Goal: Task Accomplishment & Management: Manage account settings

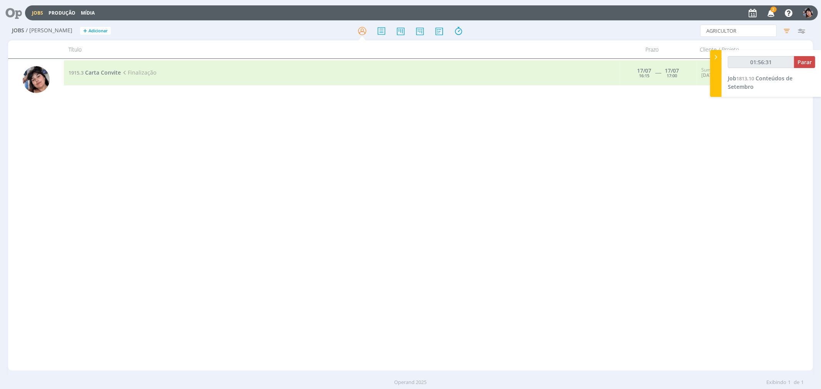
click at [42, 12] on link "Jobs" at bounding box center [37, 13] width 11 height 7
type input "01:56:34"
click at [714, 58] on icon at bounding box center [716, 57] width 8 height 8
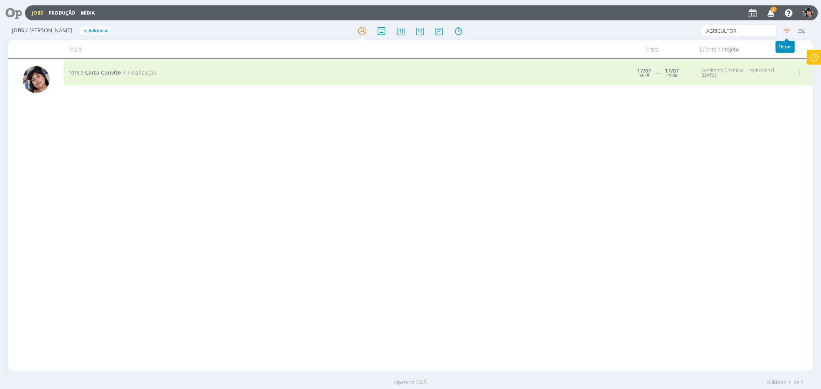
click at [785, 34] on icon "button" at bounding box center [787, 31] width 14 height 14
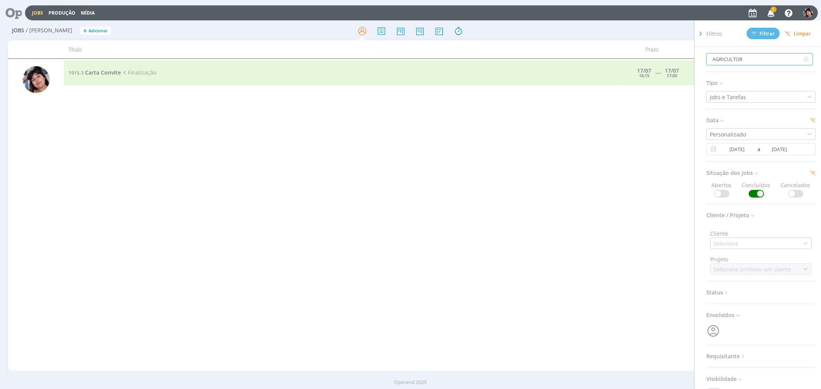
click at [740, 59] on input "AGRICULTOR" at bounding box center [759, 59] width 107 height 12
click at [801, 86] on h3 "Tipo" at bounding box center [760, 83] width 109 height 10
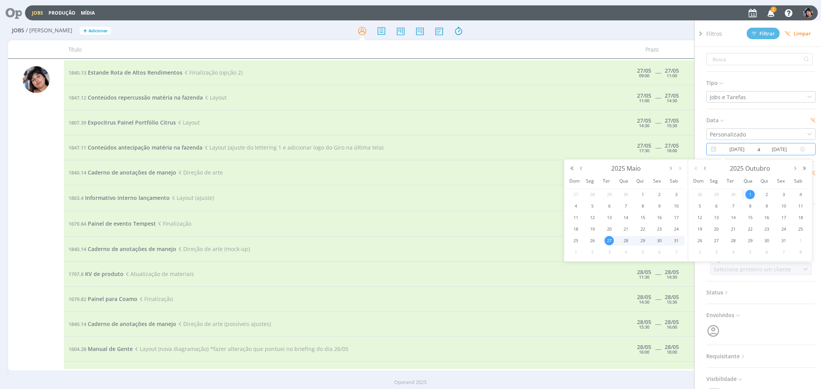
click at [737, 150] on input "[DATE]" at bounding box center [736, 149] width 37 height 9
click at [704, 171] on button "button" at bounding box center [704, 168] width 9 height 5
click at [749, 207] on span "10" at bounding box center [749, 206] width 9 height 9
click at [786, 207] on span "12" at bounding box center [783, 206] width 9 height 9
type input "[DATE]"
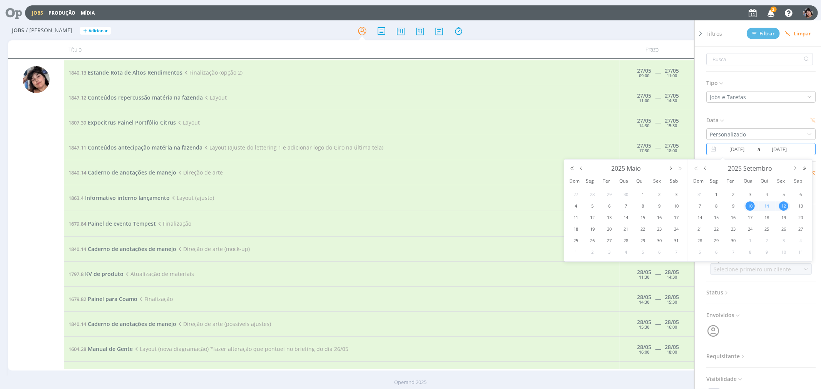
type input "[DATE]"
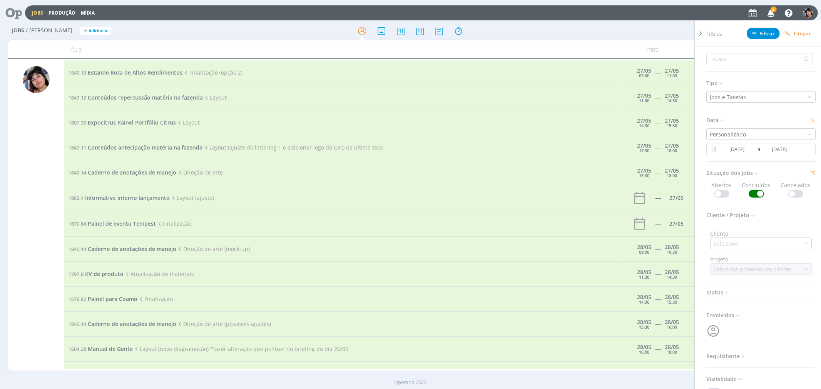
click at [722, 191] on span at bounding box center [721, 194] width 15 height 8
click at [767, 35] on span "Filtrar" at bounding box center [763, 33] width 23 height 5
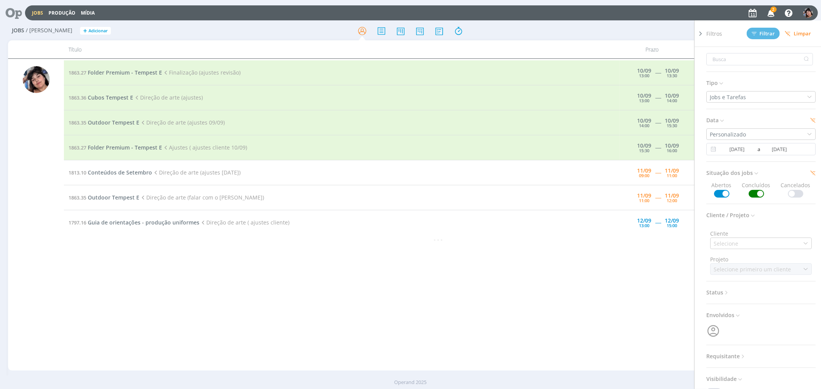
click at [709, 30] on span "Filtros" at bounding box center [714, 34] width 16 height 8
click at [700, 33] on icon at bounding box center [701, 34] width 8 height 8
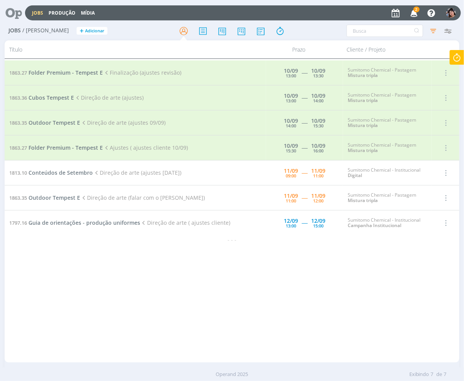
click at [413, 17] on icon "button" at bounding box center [413, 12] width 13 height 13
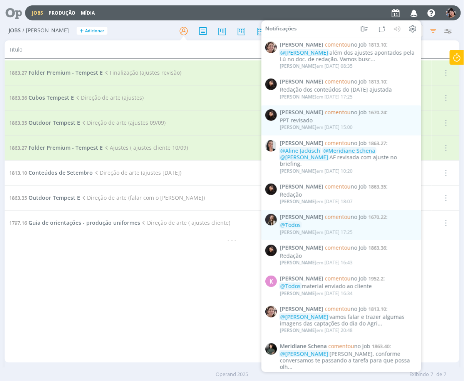
click at [413, 17] on icon "button" at bounding box center [413, 12] width 13 height 13
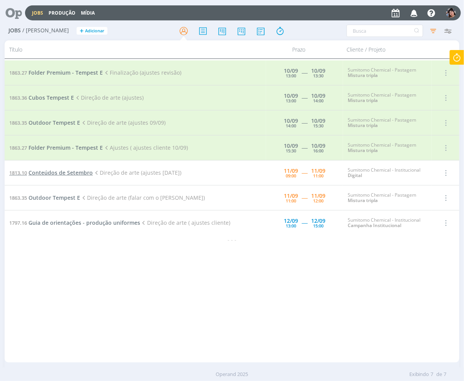
click at [87, 174] on span "Conteúdos de Setembro" at bounding box center [60, 172] width 64 height 7
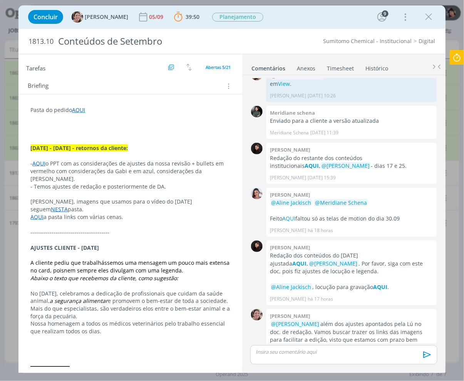
scroll to position [170, 0]
click at [68, 205] on link "NESTA" at bounding box center [59, 208] width 17 height 7
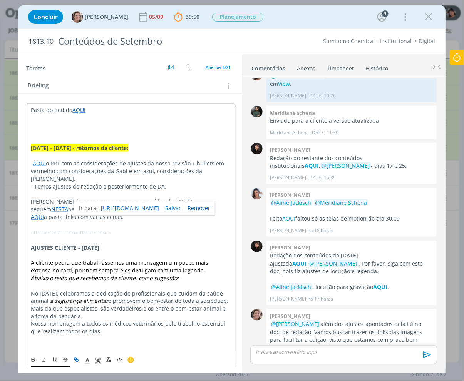
click at [51, 221] on p "dialog" at bounding box center [130, 225] width 199 height 8
click at [35, 213] on link "AQUI" at bounding box center [37, 216] width 13 height 7
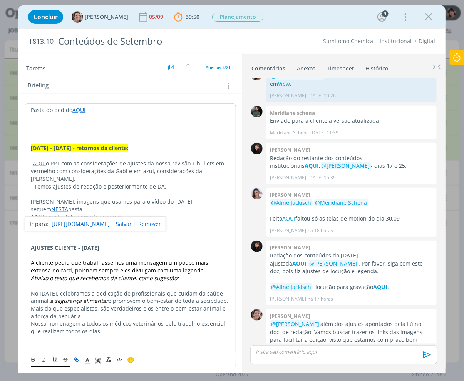
click at [62, 224] on link "[URL][DOMAIN_NAME]" at bounding box center [81, 224] width 58 height 10
click at [68, 206] on link "NESTA" at bounding box center [59, 209] width 17 height 7
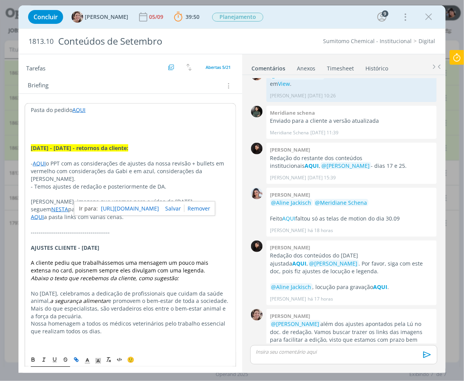
click at [147, 206] on link "[URL][DOMAIN_NAME]" at bounding box center [130, 209] width 58 height 10
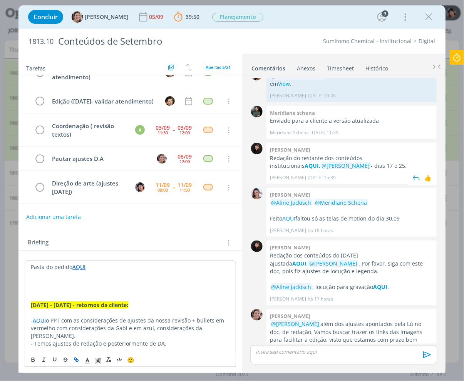
scroll to position [0, 0]
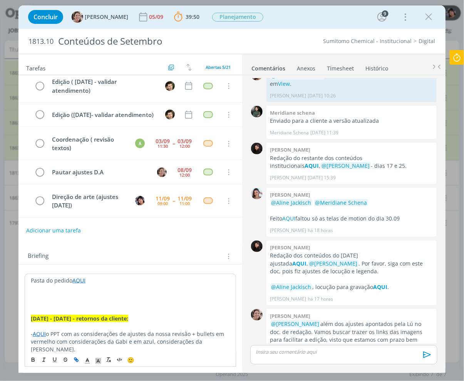
click at [283, 43] on div "Sumitomo Chemical - Institucional Digital" at bounding box center [352, 41] width 173 height 8
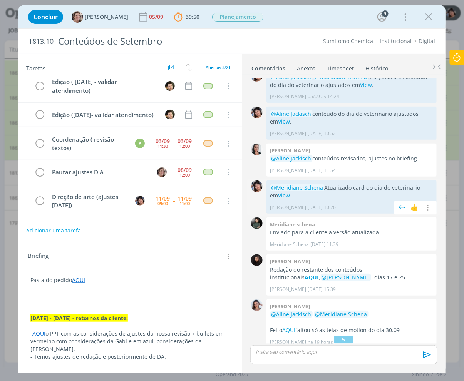
scroll to position [363, 0]
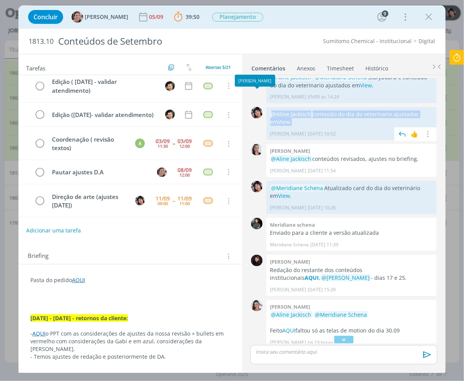
drag, startPoint x: 308, startPoint y: 107, endPoint x: 262, endPoint y: 93, distance: 48.0
click at [262, 105] on div "0 @Aline Jackisch conteúdo do dia do veterinario ajustados em View . [PERSON_NA…" at bounding box center [343, 123] width 193 height 37
copy div "0 @Aline Jackisch conteúdo do dia do veterinario ajustados em View ."
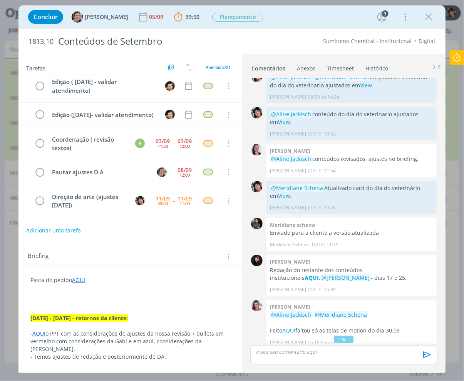
click at [296, 354] on p "dialog" at bounding box center [343, 351] width 175 height 7
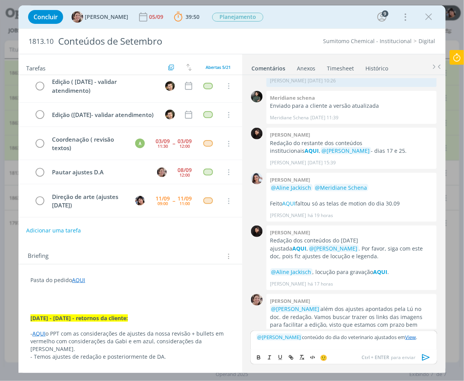
click at [355, 338] on p "﻿ @ Aline Jackisch ﻿ conteúdo do dia do veterinario ajustados em View ." at bounding box center [343, 337] width 175 height 7
click at [321, 340] on p "﻿ @ Aline Jackisch ﻿ conteúdo do dia do veterinario ajustados em View ." at bounding box center [343, 337] width 175 height 7
drag, startPoint x: 295, startPoint y: 338, endPoint x: 368, endPoint y: 340, distance: 72.8
click at [368, 340] on p "﻿ @ Aline Jackisch ﻿ conteúdo do dia do veterinario ajustados em View ." at bounding box center [343, 337] width 175 height 7
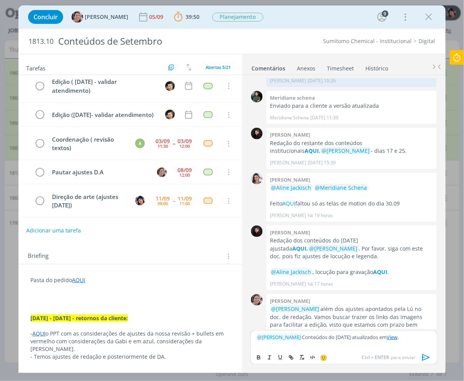
click at [425, 342] on div "﻿ @ [PERSON_NAME] ﻿ Conteúdos do [DATE] atualizados em View ." at bounding box center [343, 340] width 187 height 19
drag, startPoint x: 330, startPoint y: 346, endPoint x: 340, endPoint y: 346, distance: 10.0
click at [330, 346] on p "﻿ @ [PERSON_NAME] ﻿ doc com os direcionais para o vídeos e links em:" at bounding box center [343, 343] width 175 height 7
click at [418, 341] on p "﻿ @ [PERSON_NAME] ﻿ doc com os direcionais para o vídeos e links em:" at bounding box center [343, 343] width 175 height 7
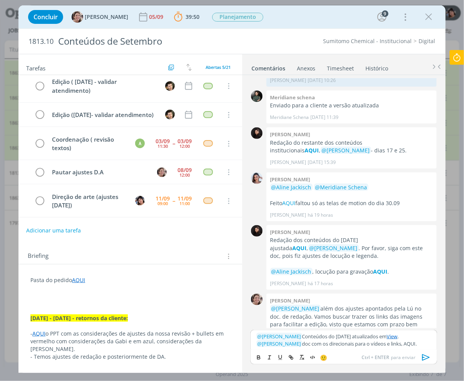
click at [419, 344] on p "﻿ @ [PERSON_NAME] ﻿ doc com os direcionais para o vídeos e links, AQUI." at bounding box center [343, 343] width 175 height 7
click at [292, 359] on icon "dialog" at bounding box center [292, 358] width 2 height 2
paste input "[URL][DOMAIN_NAME]"
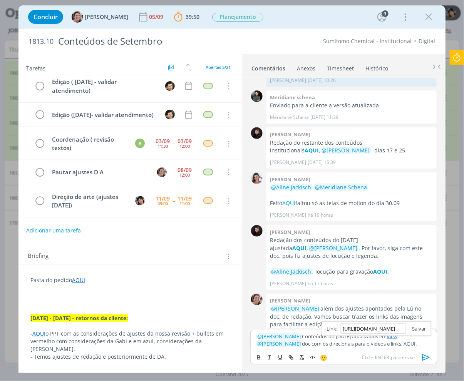
click at [418, 326] on link "dialog" at bounding box center [416, 328] width 20 height 7
click at [428, 343] on p "﻿ @ [PERSON_NAME] ﻿ doc com os direcionais para o vídeos e links, AQUI ." at bounding box center [343, 343] width 175 height 7
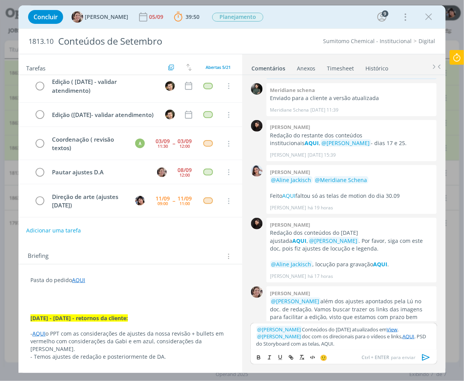
click at [339, 343] on p "﻿ @ [PERSON_NAME] ﻿ doc com os direcionais para o vídeos e links, AQUI . PSD do…" at bounding box center [343, 340] width 175 height 14
click at [289, 357] on icon "dialog" at bounding box center [290, 357] width 2 height 2
paste input "[URL][DOMAIN_NAME]"
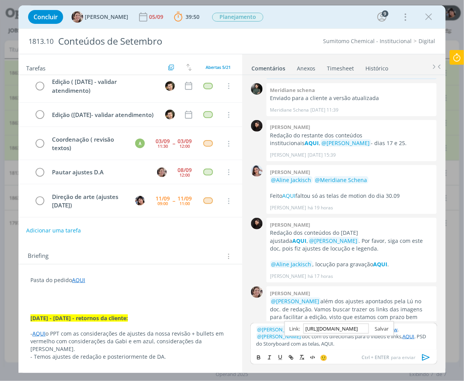
type input "[URL][DOMAIN_NAME]"
click at [381, 330] on link "dialog" at bounding box center [379, 328] width 20 height 7
click at [424, 355] on icon "dialog" at bounding box center [426, 358] width 12 height 12
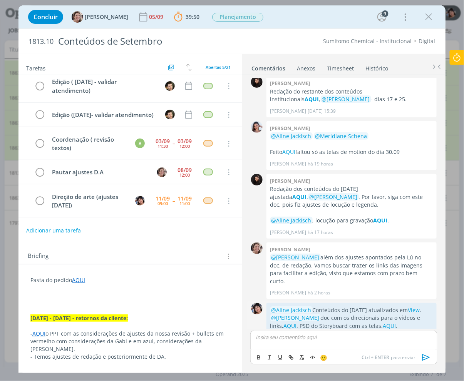
scroll to position [542, 0]
click at [454, 55] on icon at bounding box center [457, 57] width 14 height 15
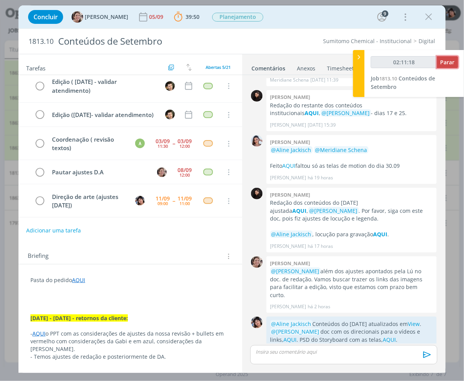
click at [456, 61] on button "Parar" at bounding box center [447, 62] width 21 height 12
click at [447, 68] on div "02:11:20 Parar" at bounding box center [414, 65] width 87 height 18
click at [447, 65] on button "Parar" at bounding box center [447, 62] width 21 height 12
type input "02:12:00"
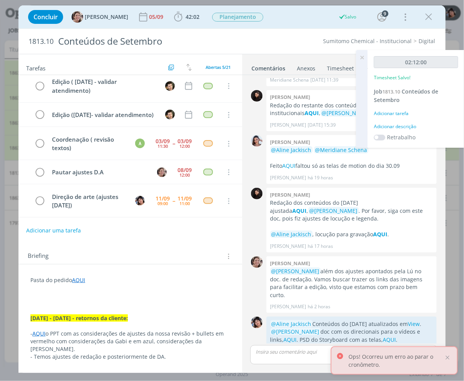
click at [398, 115] on div "Adicionar tarefa" at bounding box center [416, 113] width 84 height 7
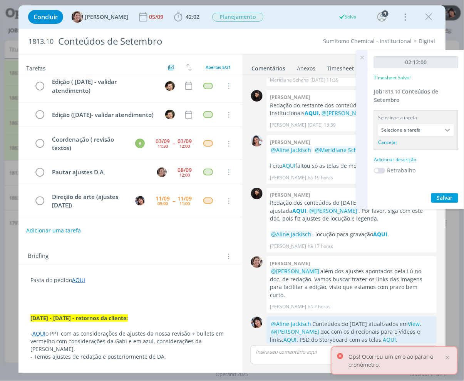
click at [399, 129] on input "Selecione a tarefa" at bounding box center [416, 130] width 76 height 12
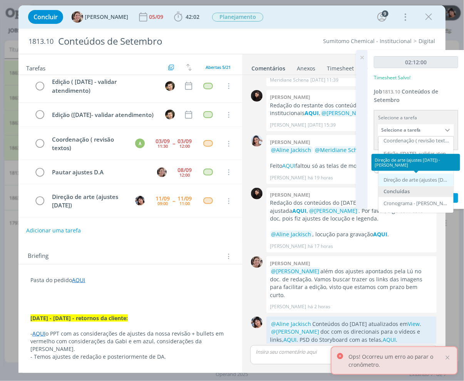
scroll to position [0, 0]
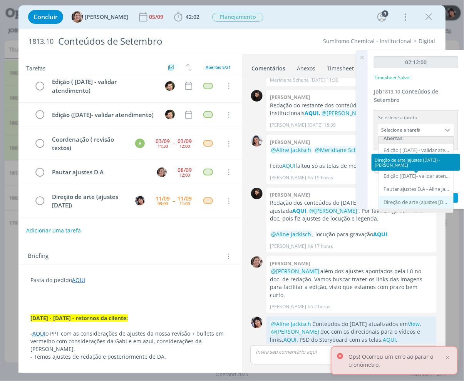
click at [409, 199] on div "Direção de arte (ajustes [DATE]) - [PERSON_NAME]" at bounding box center [416, 202] width 67 height 6
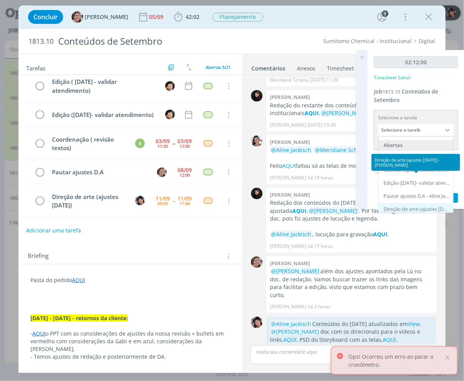
type input "Direção de arte (ajustes [DATE])"
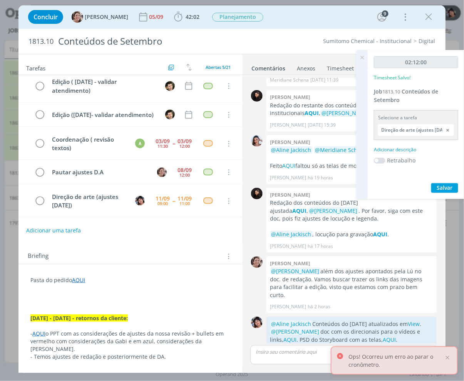
click at [406, 149] on div "Adicionar descrição" at bounding box center [416, 149] width 84 height 7
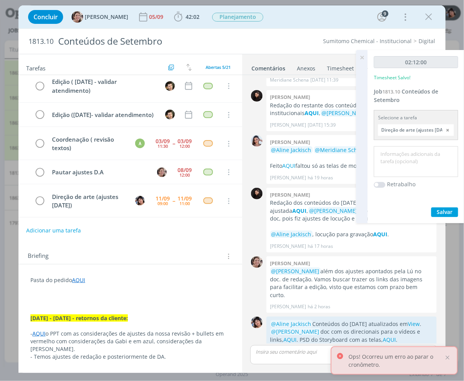
click at [413, 157] on textarea at bounding box center [416, 161] width 80 height 27
type textarea "a"
type textarea "Ajustes [DATE] e link para o vídeo"
click at [444, 214] on span "Salvar" at bounding box center [445, 211] width 16 height 7
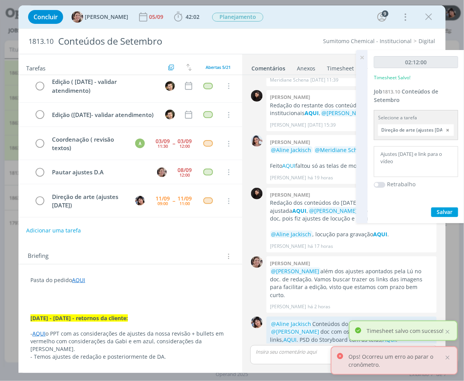
click at [361, 53] on icon at bounding box center [362, 57] width 14 height 15
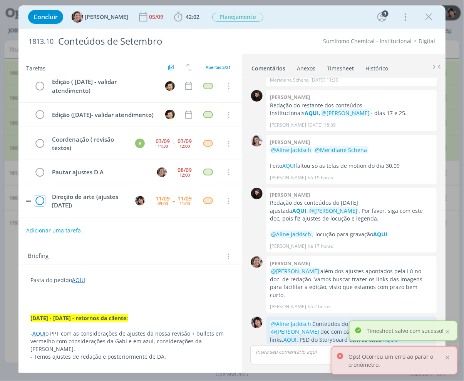
click at [40, 202] on icon "dialog" at bounding box center [39, 201] width 11 height 12
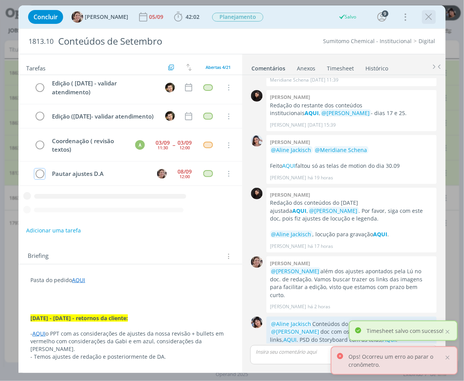
scroll to position [13, 0]
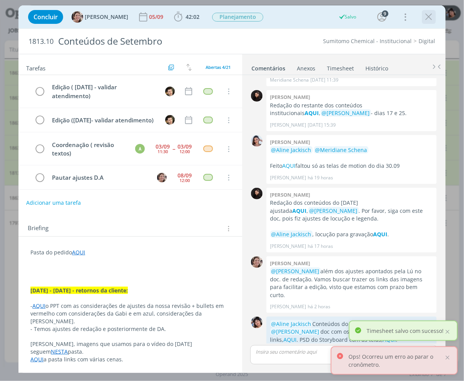
click at [425, 19] on icon "dialog" at bounding box center [429, 17] width 12 height 12
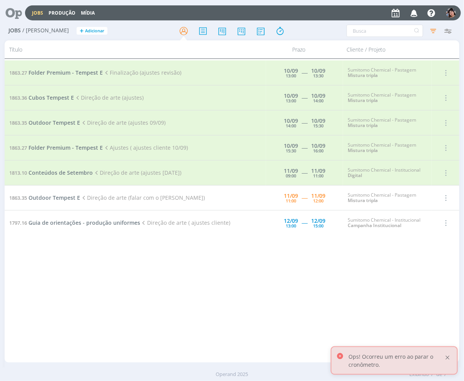
click at [449, 357] on div at bounding box center [447, 357] width 7 height 7
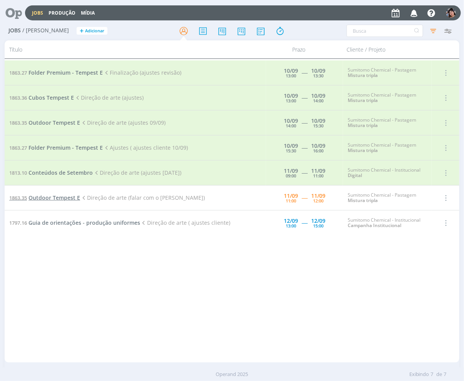
click at [60, 195] on span "Outdoor Tempest E" at bounding box center [54, 197] width 52 height 7
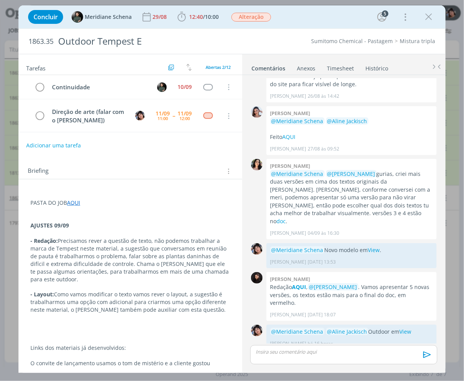
scroll to position [171, 0]
click at [426, 15] on icon "dialog" at bounding box center [429, 17] width 12 height 12
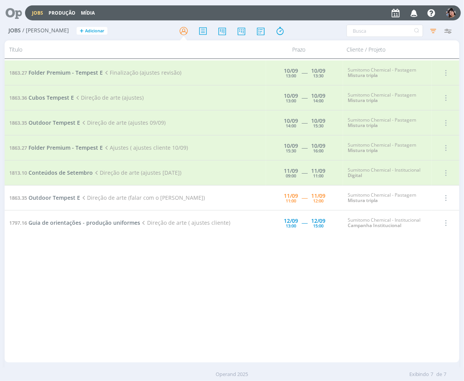
drag, startPoint x: 67, startPoint y: 203, endPoint x: 46, endPoint y: 207, distance: 20.8
click at [52, 206] on td "1863.35 Outdoor Tempest E Direção de arte (falar com o [PERSON_NAME])" at bounding box center [135, 197] width 261 height 25
click at [52, 198] on span "Outdoor Tempest E" at bounding box center [54, 197] width 52 height 7
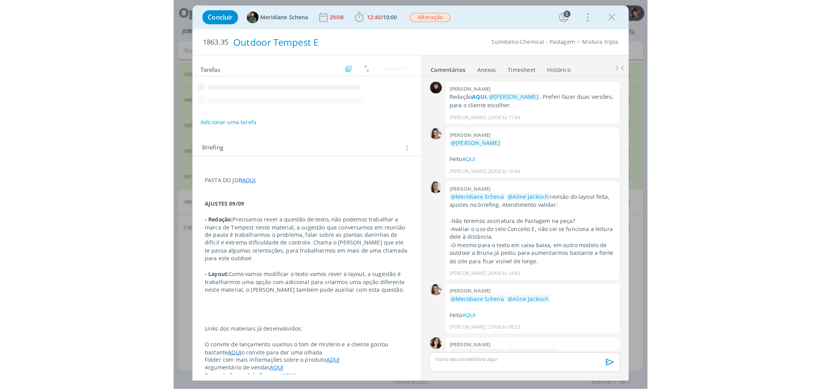
scroll to position [172, 0]
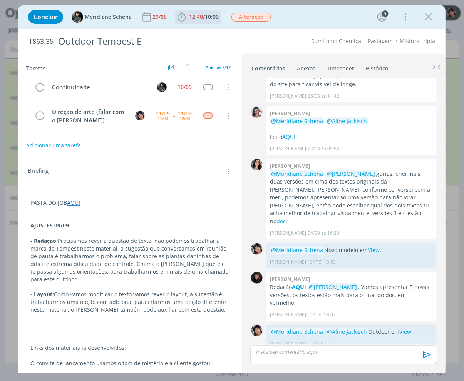
click at [212, 18] on span "10:00" at bounding box center [212, 16] width 14 height 7
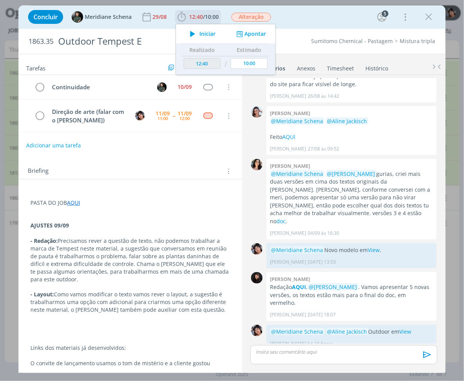
click at [208, 33] on span "Iniciar" at bounding box center [207, 33] width 16 height 5
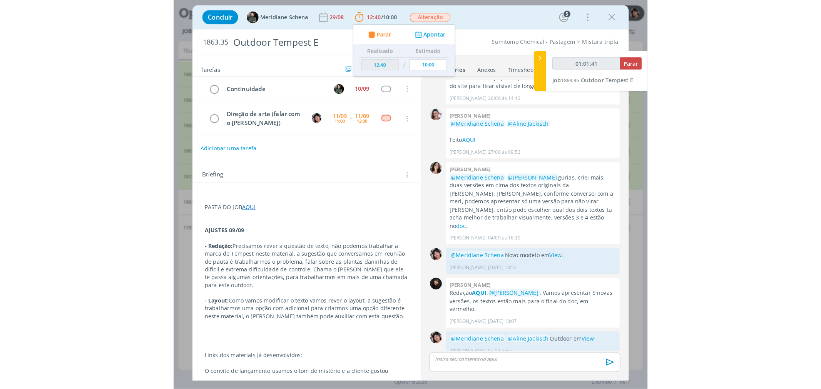
scroll to position [171, 0]
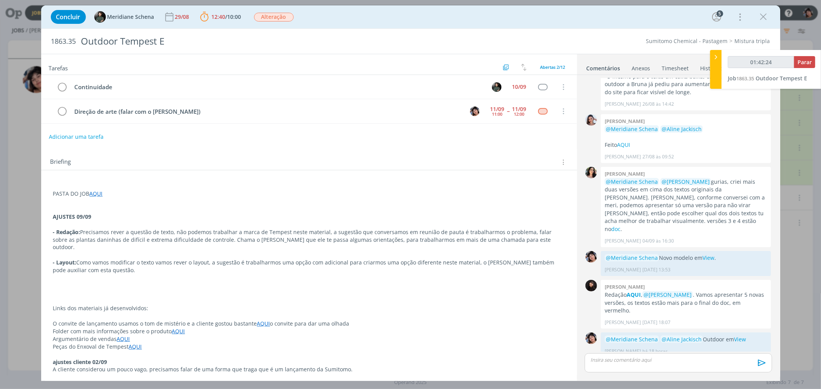
click at [661, 367] on div "dialog" at bounding box center [678, 363] width 187 height 19
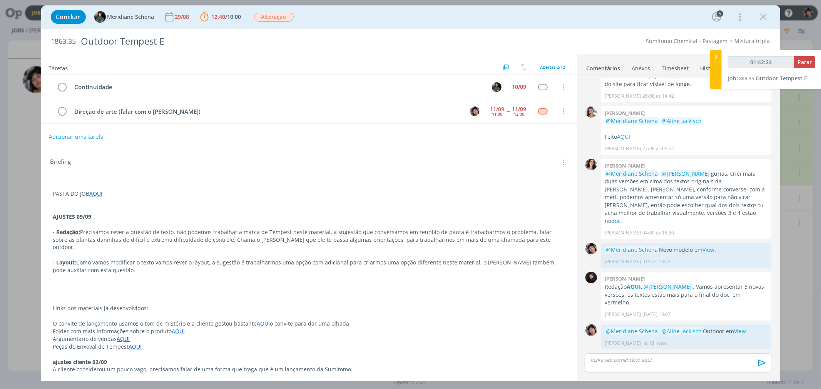
type input "01:42:25"
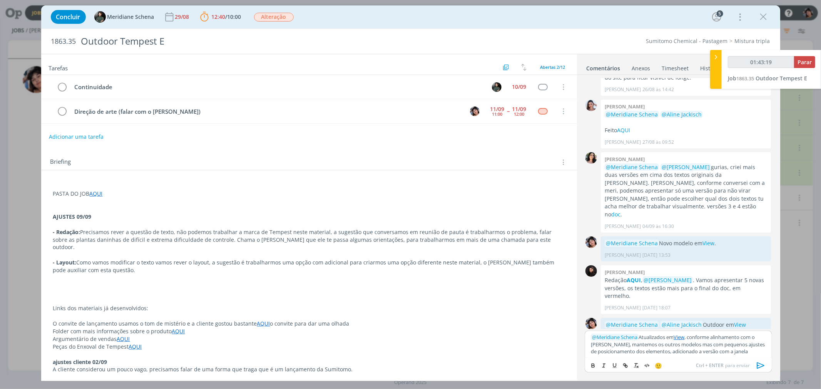
click at [761, 368] on icon "dialog" at bounding box center [761, 366] width 12 height 12
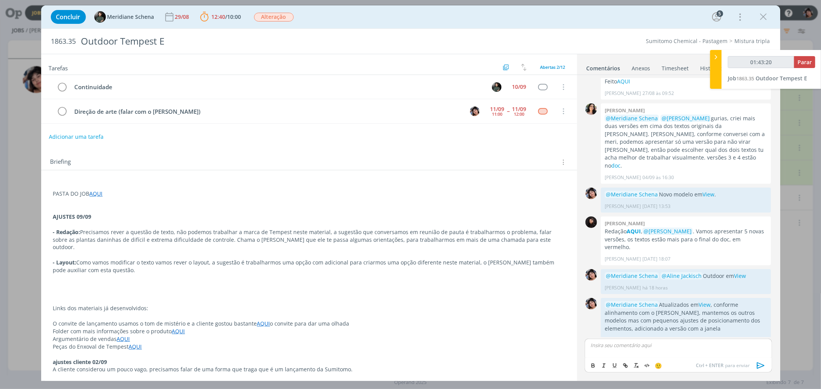
scroll to position [230, 0]
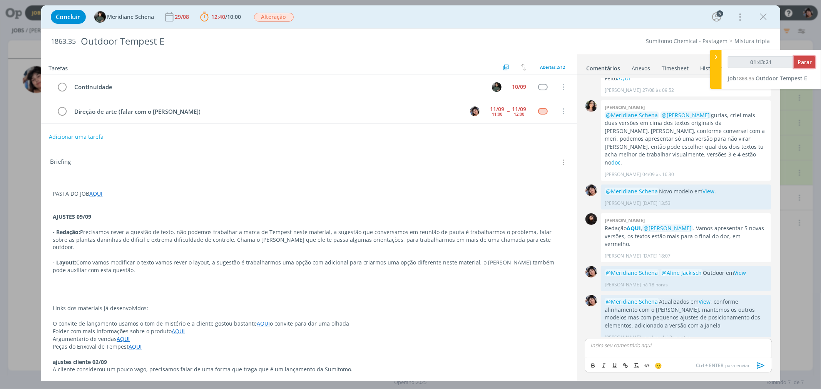
click at [800, 61] on span "Parar" at bounding box center [804, 61] width 14 height 7
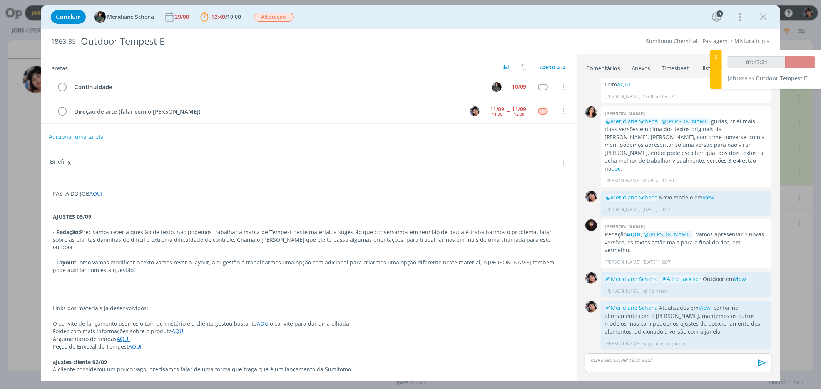
scroll to position [216, 0]
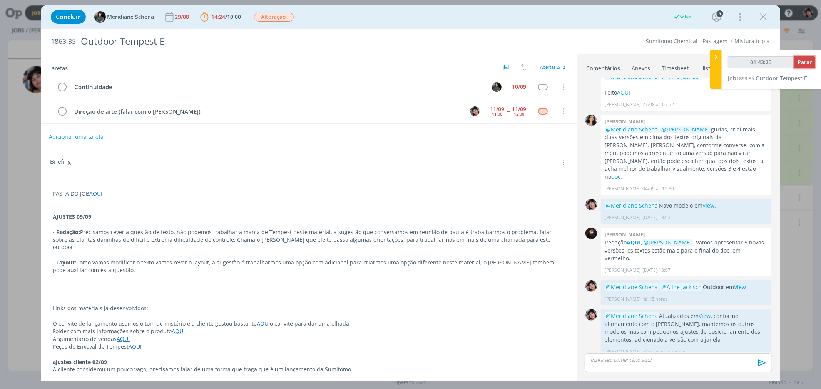
click at [802, 64] on span "Parar" at bounding box center [804, 61] width 14 height 7
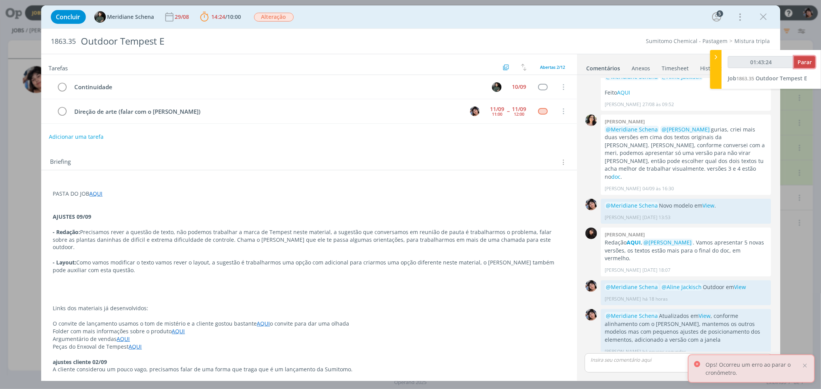
click at [802, 64] on span "Parar" at bounding box center [804, 61] width 14 height 7
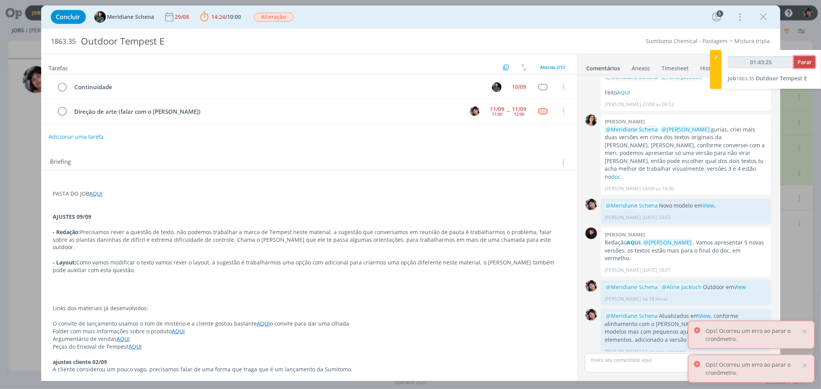
click at [802, 63] on span "Parar" at bounding box center [804, 61] width 14 height 7
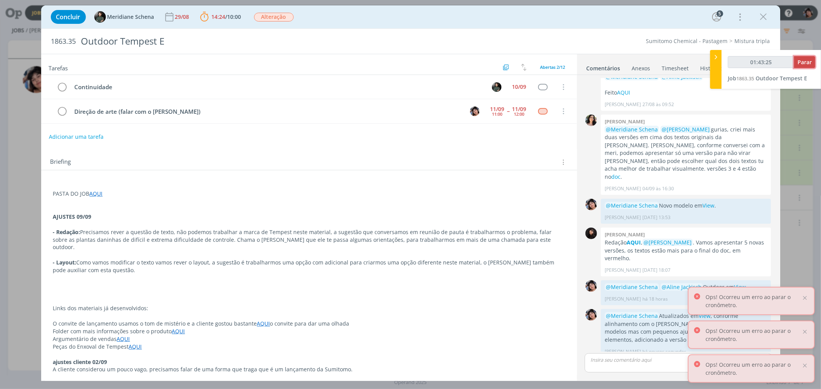
click at [802, 63] on span "Parar" at bounding box center [804, 61] width 14 height 7
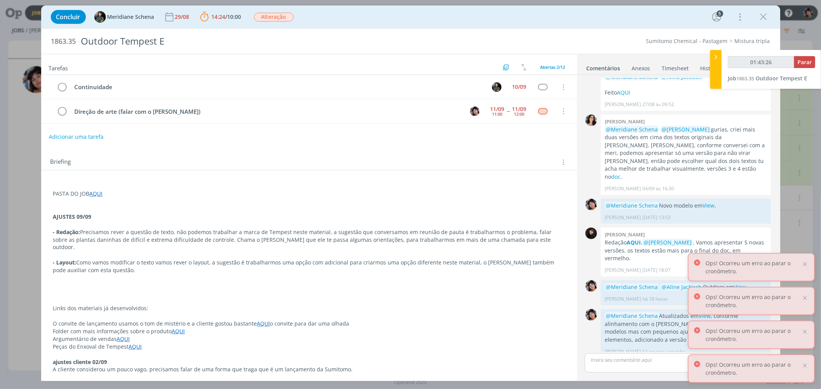
type input "01:44:00"
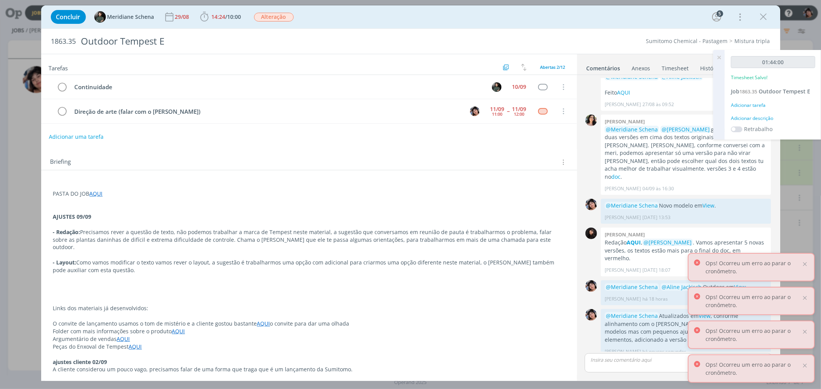
click at [757, 106] on div "Adicionar tarefa" at bounding box center [773, 105] width 84 height 7
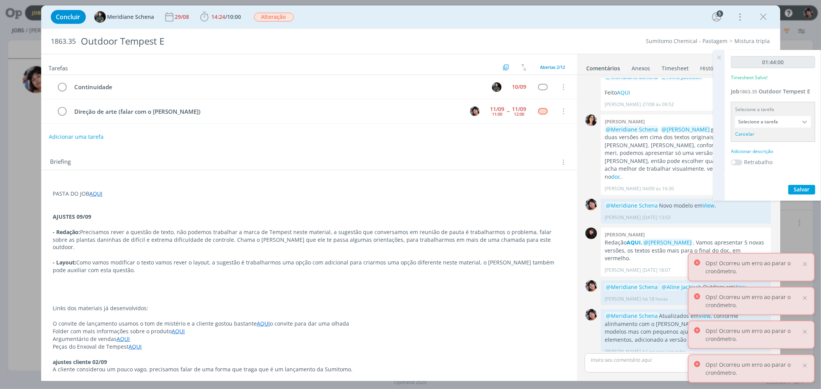
drag, startPoint x: 757, startPoint y: 114, endPoint x: 757, endPoint y: 118, distance: 4.6
click at [757, 118] on div "Selecione a tarefa Selecione a tarefa Cancelar" at bounding box center [773, 122] width 84 height 40
click at [759, 123] on input "Selecione a tarefa" at bounding box center [773, 122] width 76 height 12
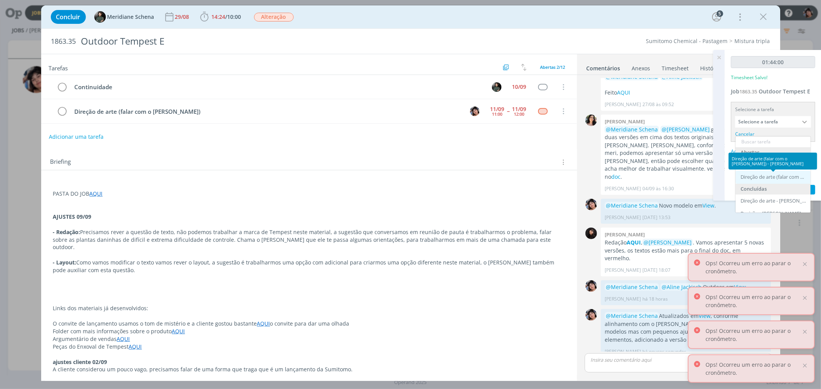
click at [760, 176] on div "Direção de arte (falar com o [PERSON_NAME]) - [PERSON_NAME]" at bounding box center [773, 177] width 67 height 6
type input "Direção de arte (falar com o [PERSON_NAME])"
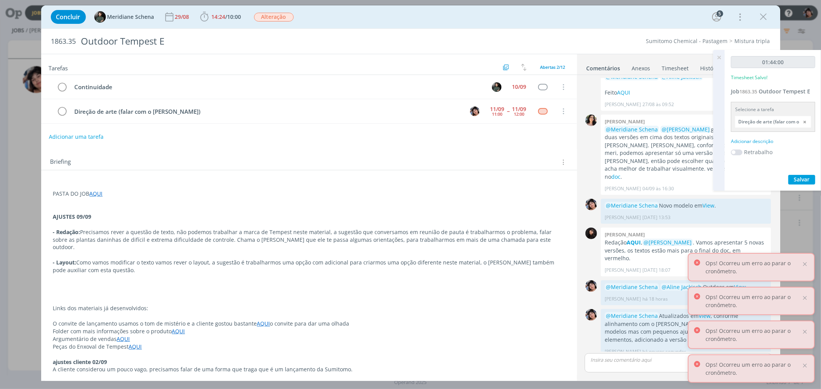
click at [759, 142] on div "Adicionar descrição" at bounding box center [773, 141] width 84 height 7
click at [763, 155] on textarea at bounding box center [773, 153] width 80 height 27
click at [752, 146] on textarea "Outddor [PERSON_NAME]" at bounding box center [773, 153] width 80 height 27
type textarea "Outdoor janela"
click at [795, 204] on span "Salvar" at bounding box center [802, 203] width 16 height 7
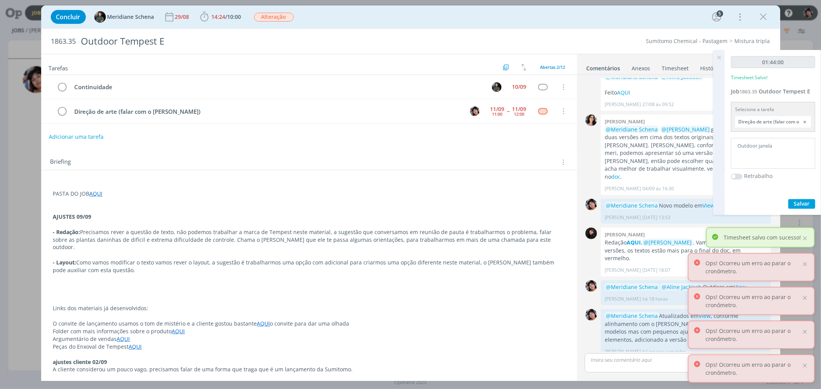
drag, startPoint x: 718, startPoint y: 55, endPoint x: 678, endPoint y: 56, distance: 40.0
click at [718, 55] on icon at bounding box center [719, 57] width 14 height 15
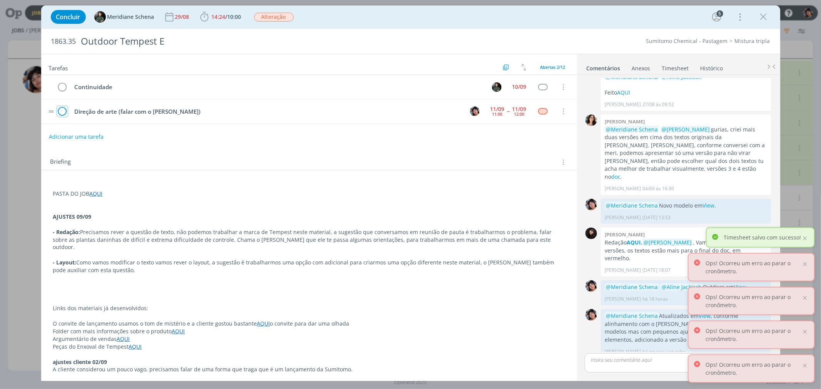
click at [57, 111] on icon "dialog" at bounding box center [62, 112] width 11 height 12
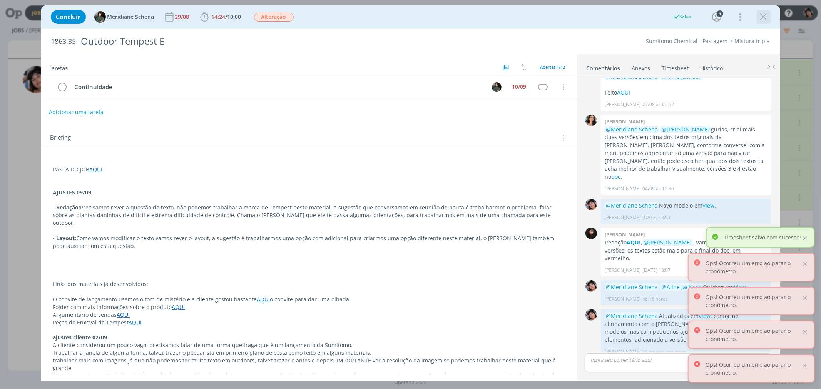
click at [763, 15] on icon "dialog" at bounding box center [764, 17] width 12 height 12
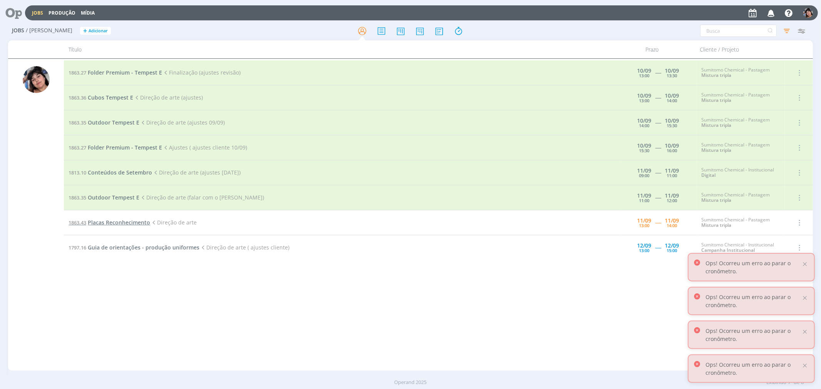
click at [132, 225] on span "Placas Reconhecimento" at bounding box center [119, 222] width 62 height 7
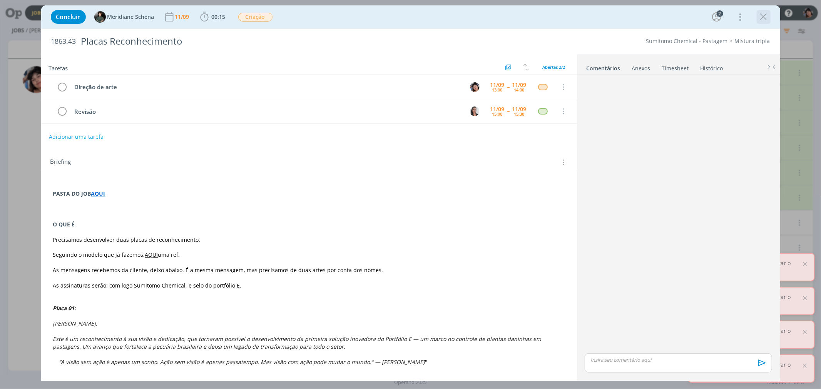
click at [765, 12] on icon "dialog" at bounding box center [764, 17] width 12 height 12
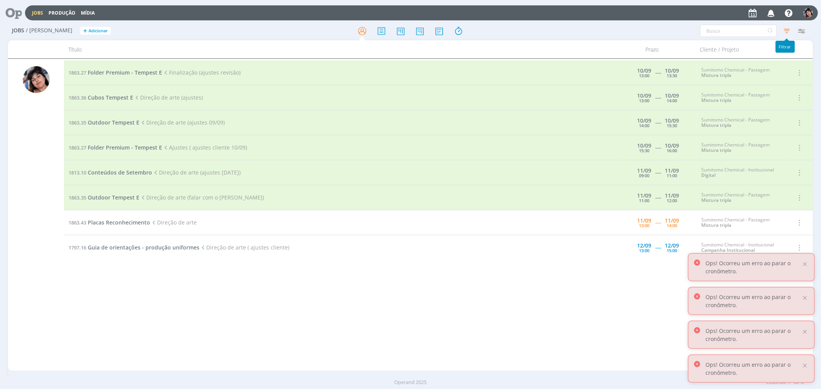
click at [787, 33] on icon "button" at bounding box center [787, 31] width 14 height 14
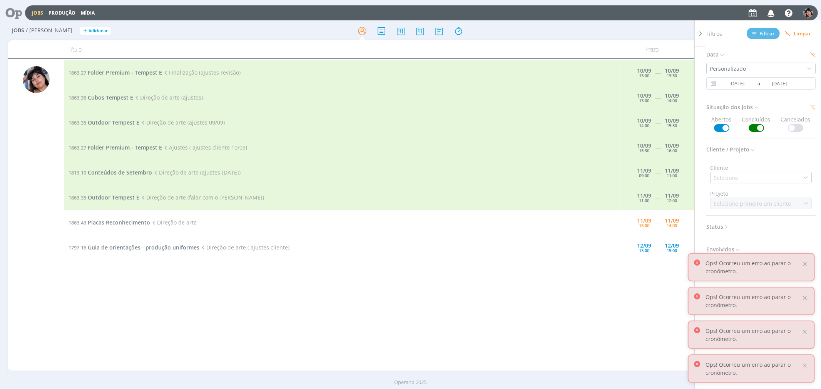
scroll to position [78, 0]
click at [737, 166] on div "Selecione" at bounding box center [726, 166] width 26 height 8
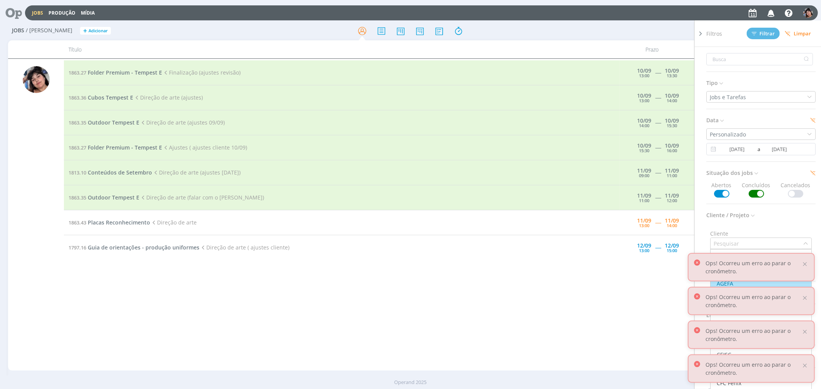
scroll to position [0, 0]
click at [621, 260] on td "[DATE] 13:00 ----- [DATE] 15:00" at bounding box center [658, 248] width 77 height 25
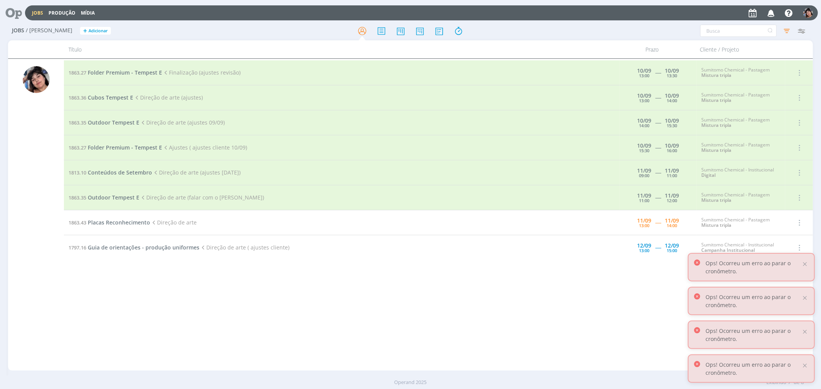
click at [642, 273] on div "1863.27 Folder Premium - Tempest E Finalização (ajustes revisão) [DATE] 13:00 -…" at bounding box center [438, 214] width 749 height 309
